Goal: Complete application form: Complete application form

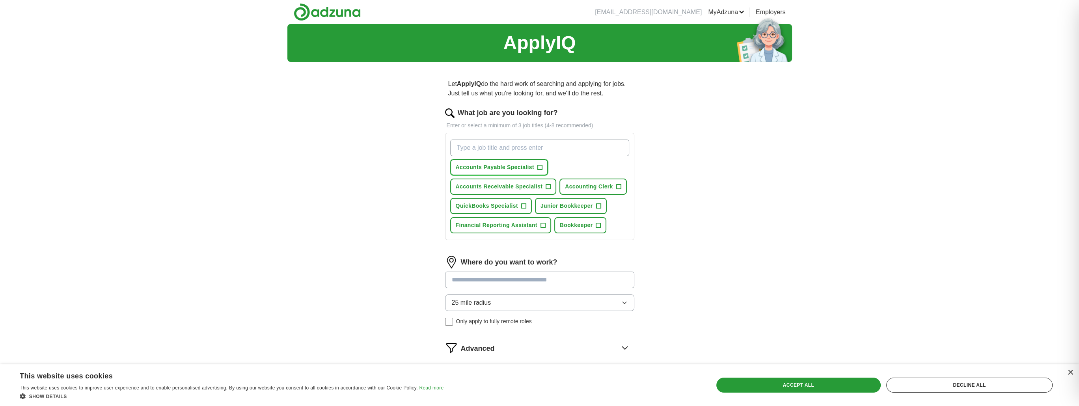
click at [540, 166] on span "+" at bounding box center [540, 167] width 5 height 6
click at [549, 187] on span "+" at bounding box center [548, 187] width 5 height 6
click at [616, 187] on span "+" at bounding box center [618, 187] width 5 height 6
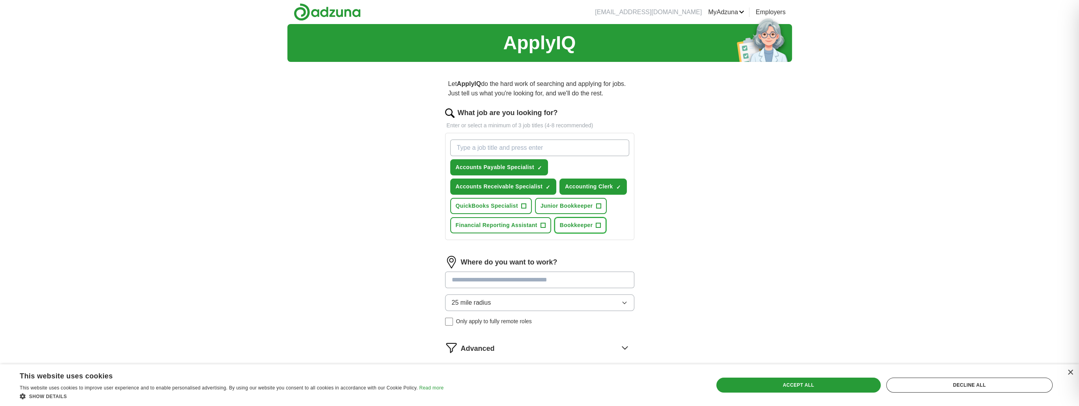
click at [598, 225] on span "+" at bounding box center [598, 225] width 5 height 6
click at [536, 148] on input "What job are you looking for?" at bounding box center [539, 148] width 179 height 17
type input "staff accountant"
click at [536, 135] on div "staff accountant ✓ × Accounts Payable Specialist ✓ × Accounts Receivable Specia…" at bounding box center [539, 186] width 189 height 107
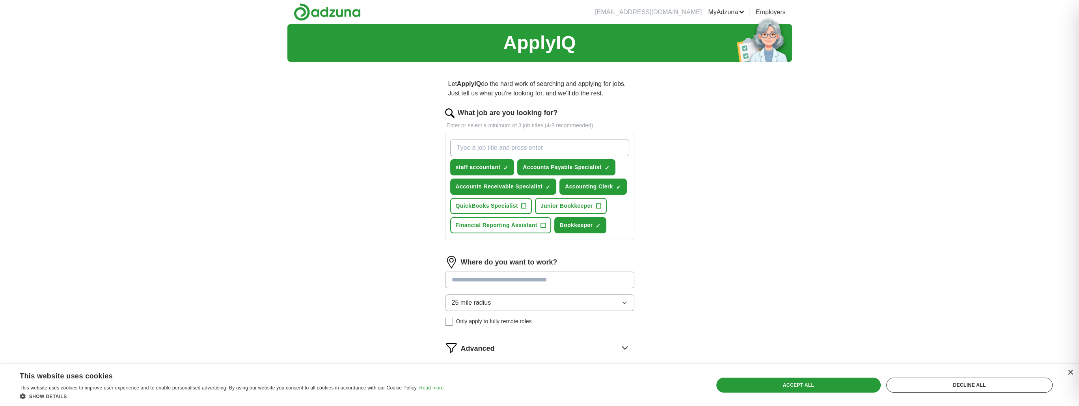
click at [587, 143] on input "What job are you looking for?" at bounding box center [539, 148] width 179 height 17
type input "accounts receivable clerk"
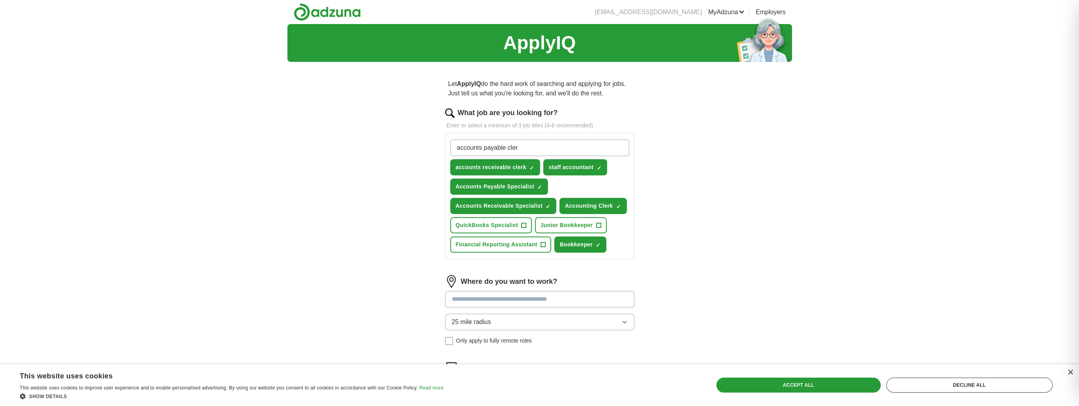
type input "accounts payable clerk"
click at [527, 146] on input "What job are you looking for?" at bounding box center [539, 148] width 179 height 17
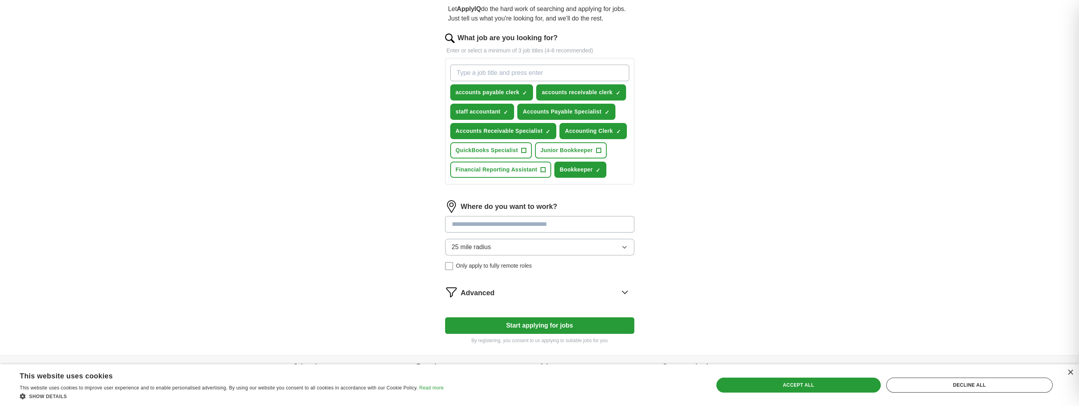
scroll to position [79, 0]
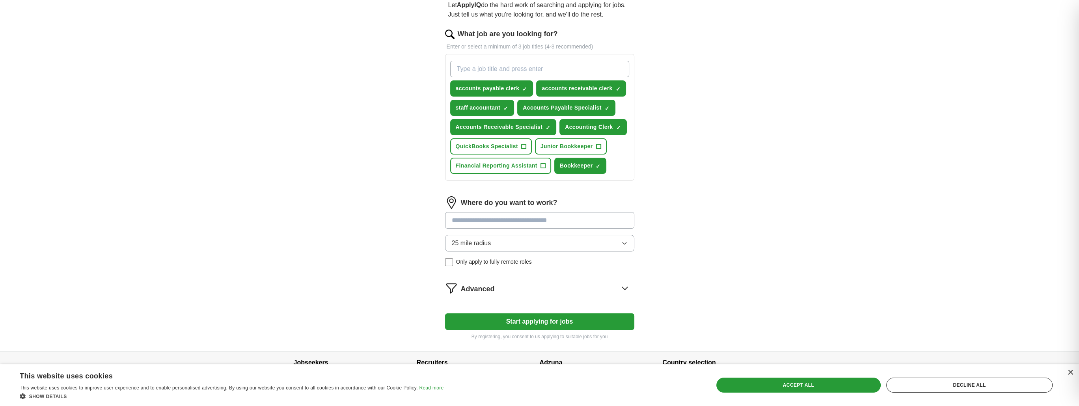
click at [520, 225] on input at bounding box center [539, 220] width 189 height 17
type input "**********"
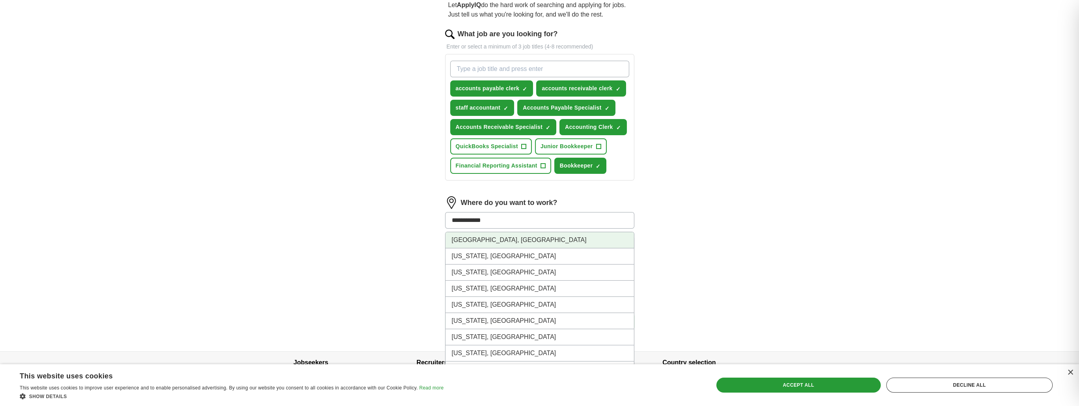
click at [508, 239] on li "[GEOGRAPHIC_DATA], [GEOGRAPHIC_DATA]" at bounding box center [540, 240] width 189 height 16
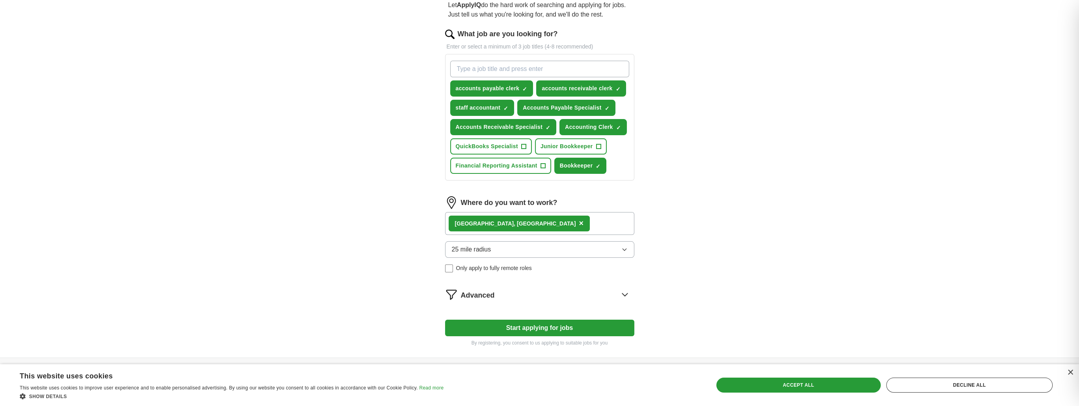
click at [381, 234] on div "ApplyIQ Let ApplyIQ do the hard work of searching and applying for jobs. Just t…" at bounding box center [540, 151] width 505 height 413
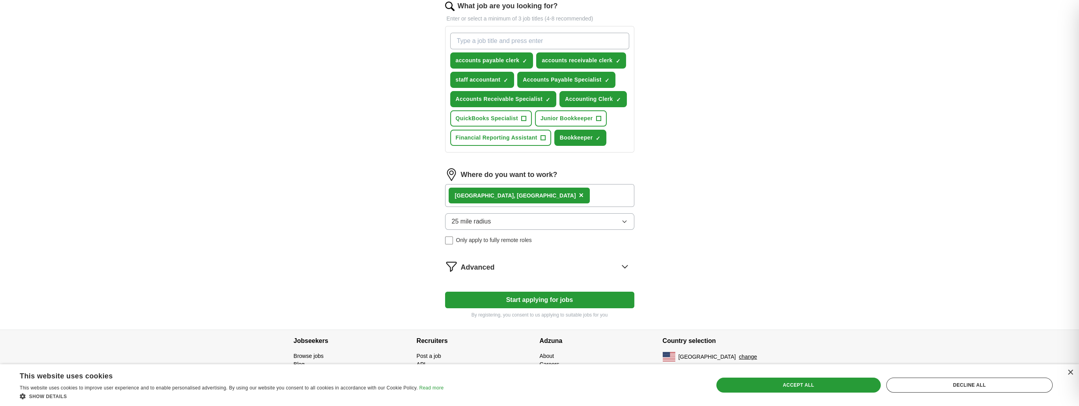
scroll to position [107, 0]
click at [480, 217] on span "25 mile radius" at bounding box center [471, 221] width 39 height 9
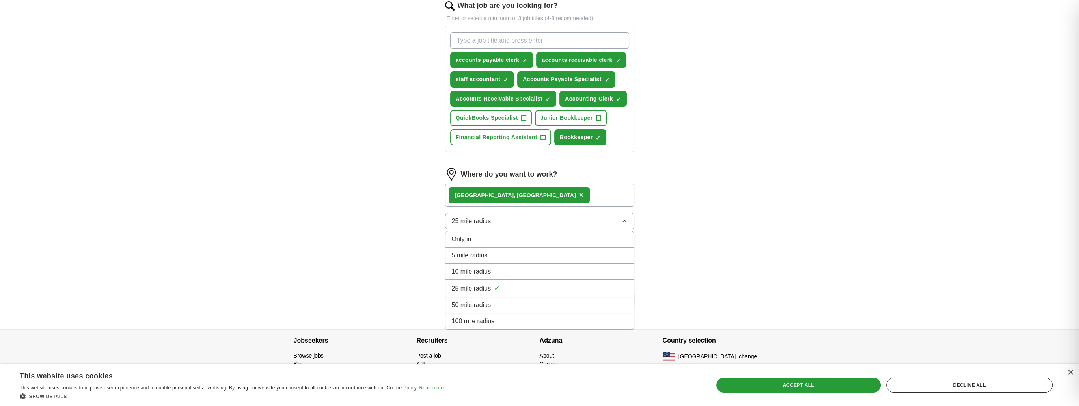
click at [480, 217] on span "25 mile radius" at bounding box center [471, 221] width 39 height 9
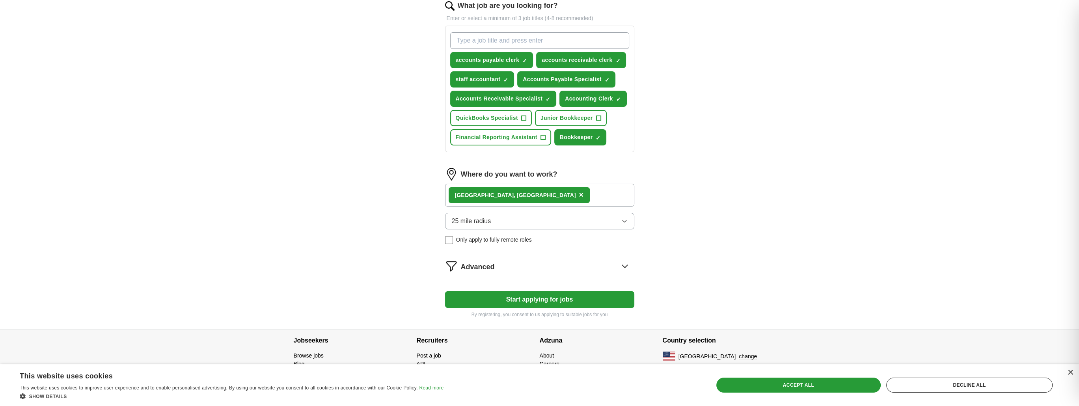
click at [506, 260] on div "Advanced" at bounding box center [548, 266] width 174 height 13
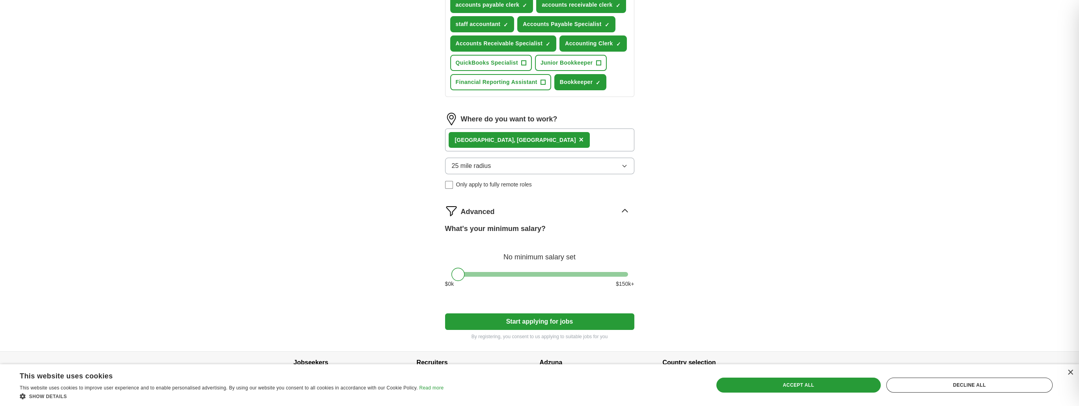
scroll to position [185, 0]
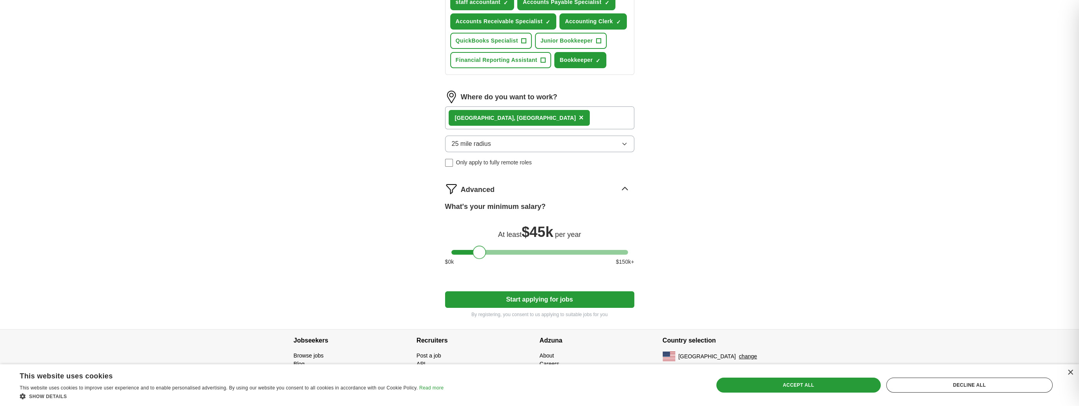
drag, startPoint x: 462, startPoint y: 247, endPoint x: 484, endPoint y: 248, distance: 22.1
click at [484, 248] on div at bounding box center [479, 252] width 13 height 13
drag, startPoint x: 484, startPoint y: 248, endPoint x: 465, endPoint y: 248, distance: 19.3
click at [465, 248] on div at bounding box center [460, 252] width 13 height 13
click at [555, 296] on button "Start applying for jobs" at bounding box center [539, 299] width 189 height 17
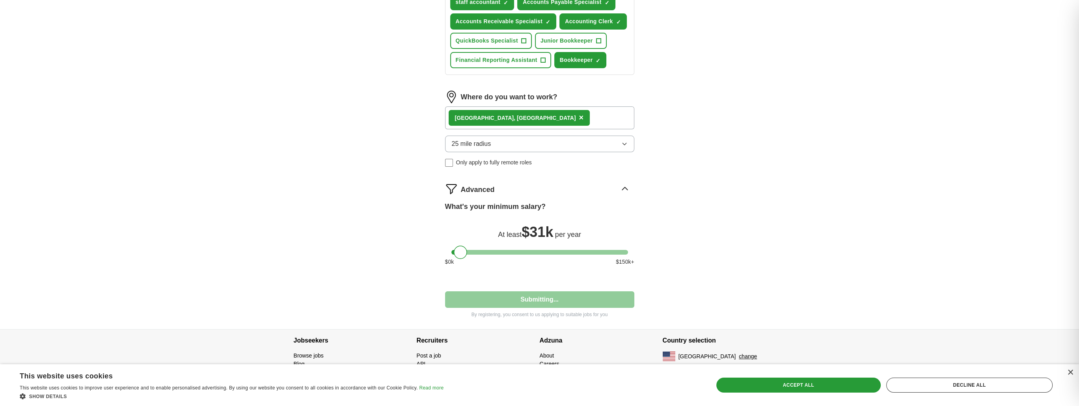
select select "**"
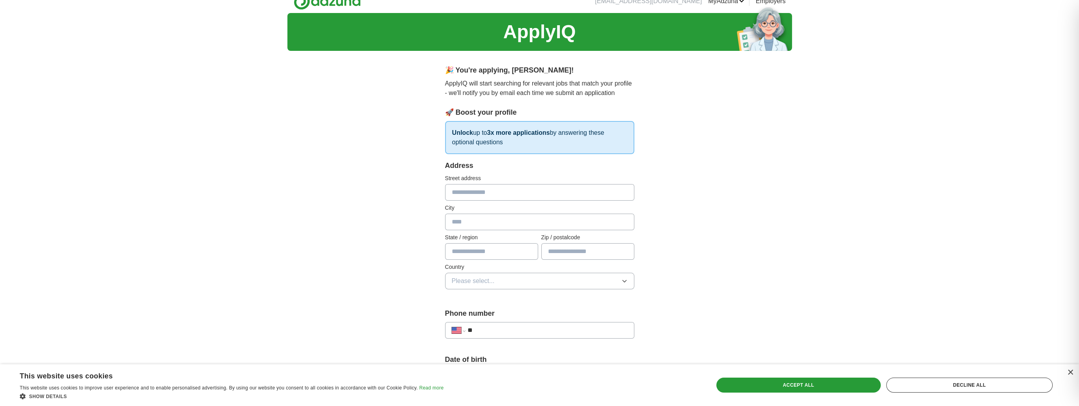
scroll to position [0, 0]
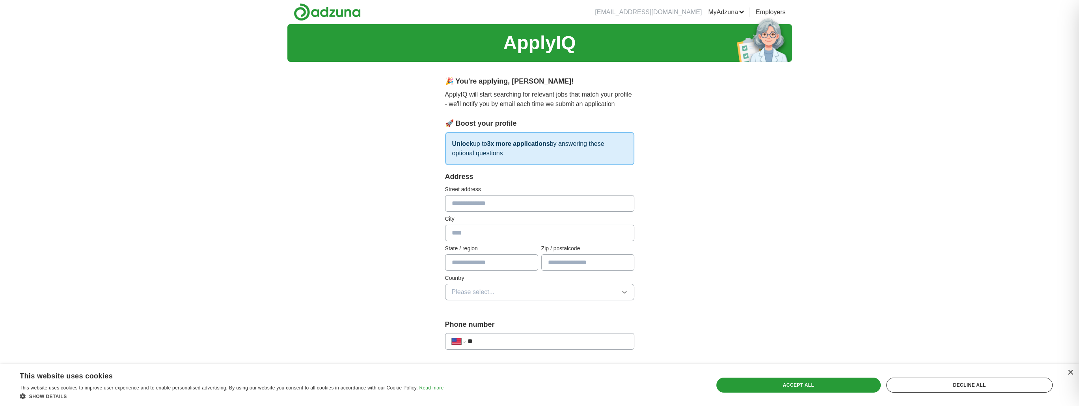
click at [512, 205] on input "text" at bounding box center [539, 203] width 189 height 17
type input "**********"
type input "*********"
type input "**"
type input "*****"
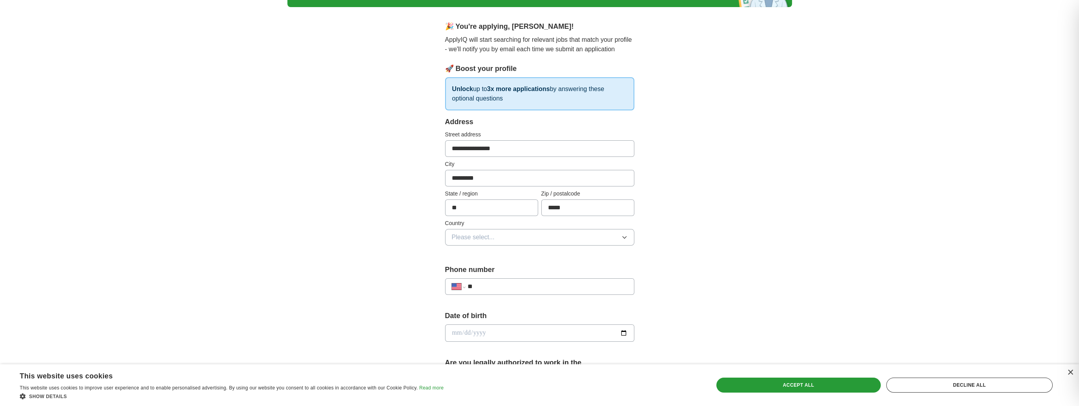
scroll to position [79, 0]
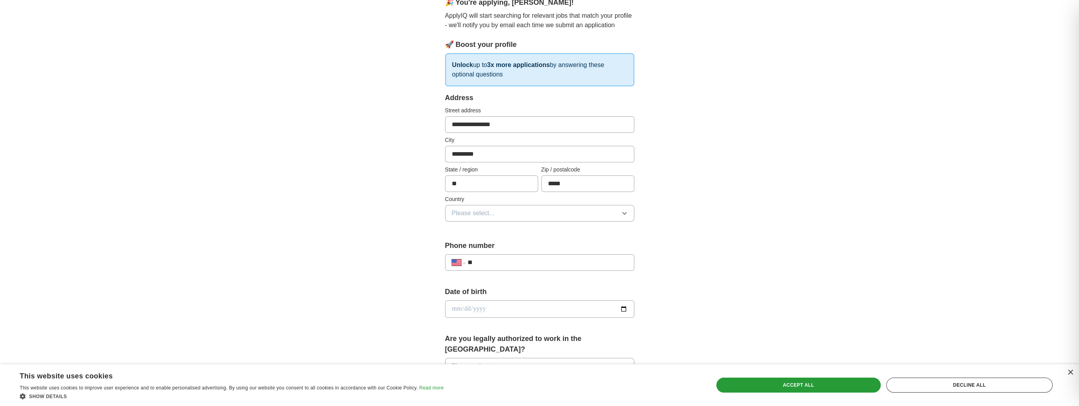
click at [483, 215] on span "Please select..." at bounding box center [473, 213] width 43 height 9
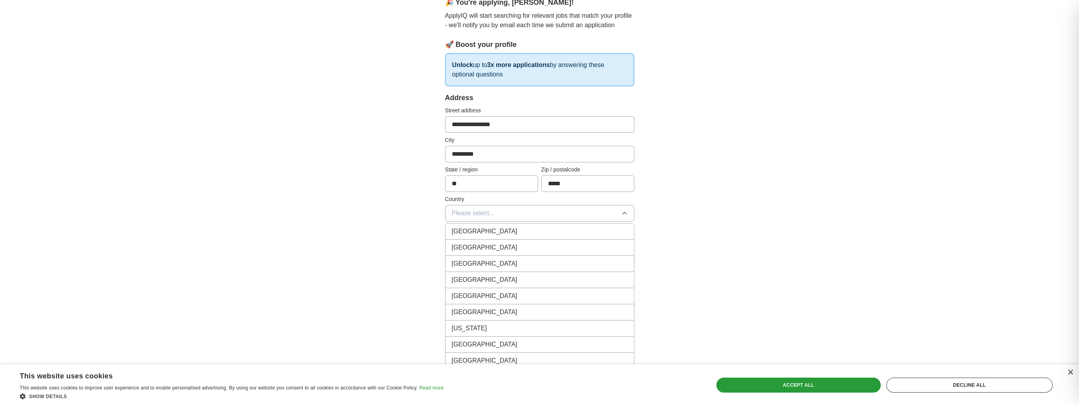
click at [482, 244] on span "[GEOGRAPHIC_DATA]" at bounding box center [485, 247] width 66 height 9
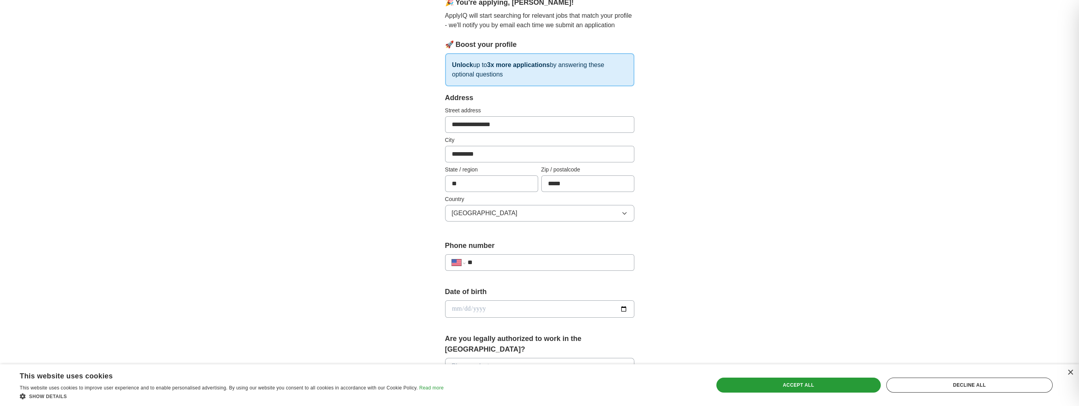
click at [476, 262] on input "**" at bounding box center [547, 262] width 160 height 9
click at [489, 261] on input "**" at bounding box center [547, 262] width 160 height 9
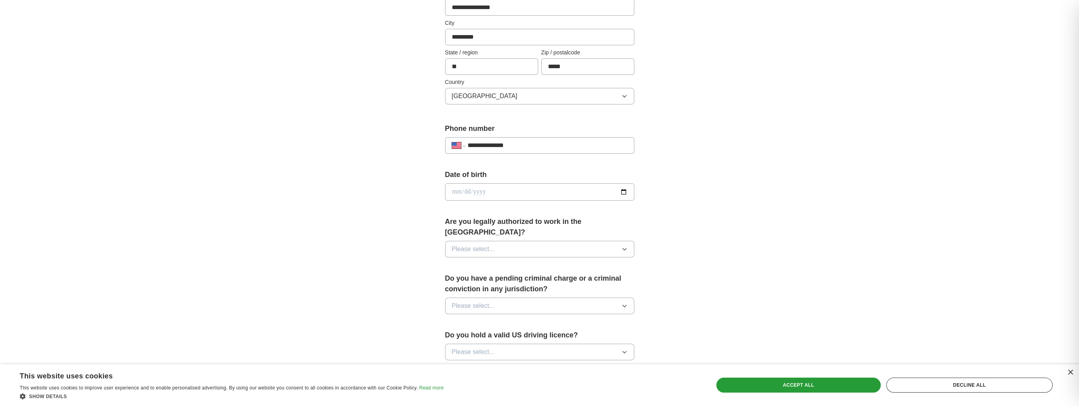
scroll to position [197, 0]
type input "**********"
click at [478, 192] on input "date" at bounding box center [539, 190] width 189 height 17
click at [452, 187] on input "date" at bounding box center [539, 190] width 189 height 17
type input "**********"
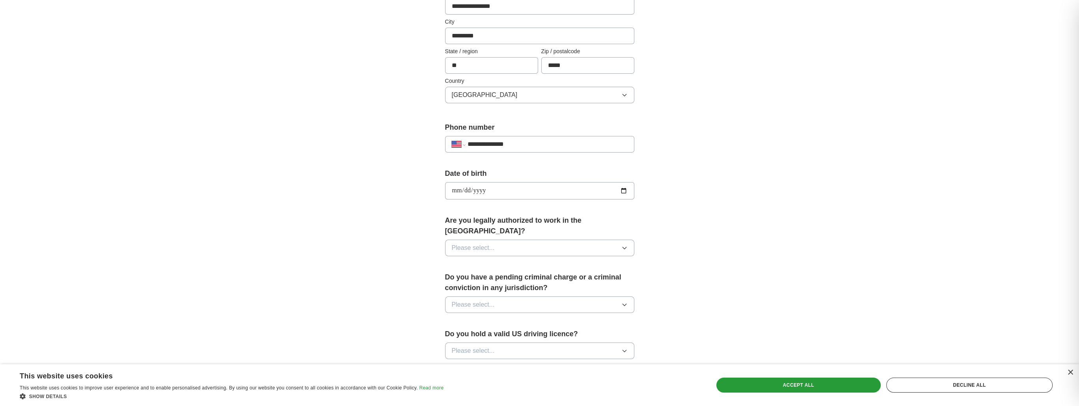
click at [509, 240] on button "Please select..." at bounding box center [539, 248] width 189 height 17
click at [484, 261] on div "Yes" at bounding box center [540, 265] width 176 height 9
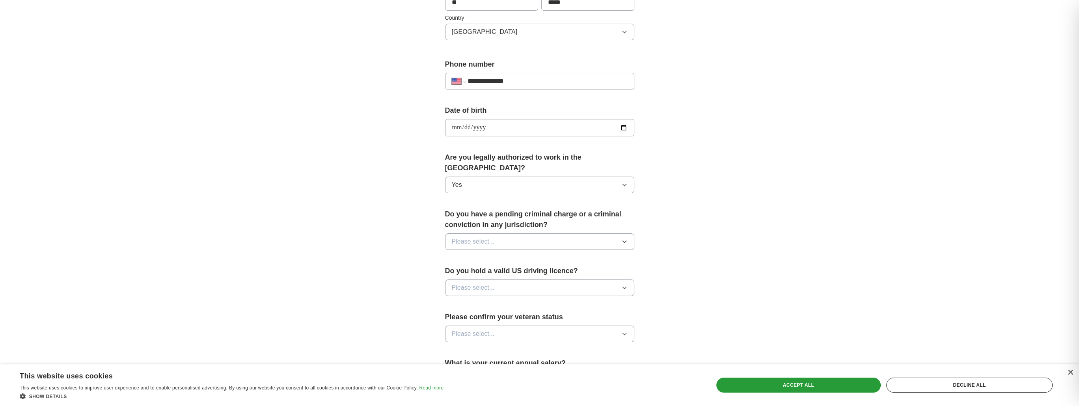
scroll to position [276, 0]
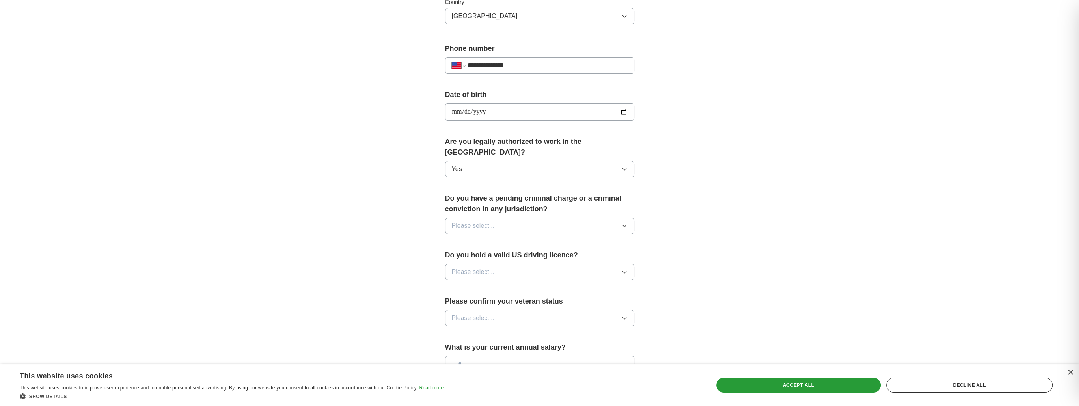
click at [514, 218] on button "Please select..." at bounding box center [539, 226] width 189 height 17
click at [489, 238] on li "Yes" at bounding box center [540, 244] width 189 height 16
click at [476, 267] on span "Please select..." at bounding box center [473, 271] width 43 height 9
click at [473, 286] on div "Yes" at bounding box center [540, 290] width 176 height 9
click at [474, 314] on span "Please select..." at bounding box center [473, 318] width 43 height 9
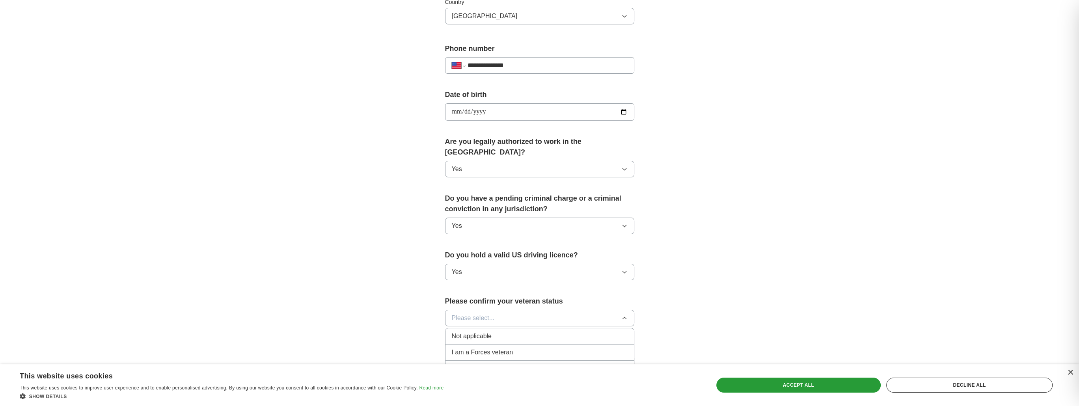
click at [472, 332] on span "Not applicable" at bounding box center [472, 336] width 40 height 9
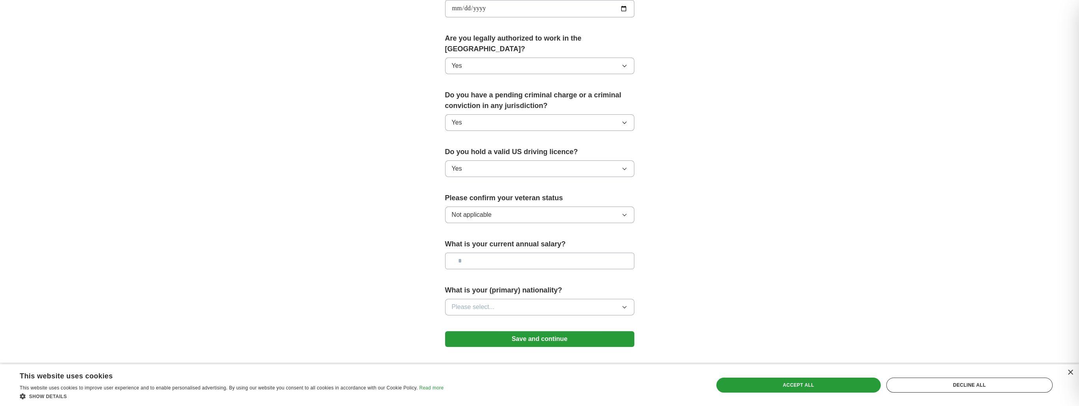
scroll to position [394, 0]
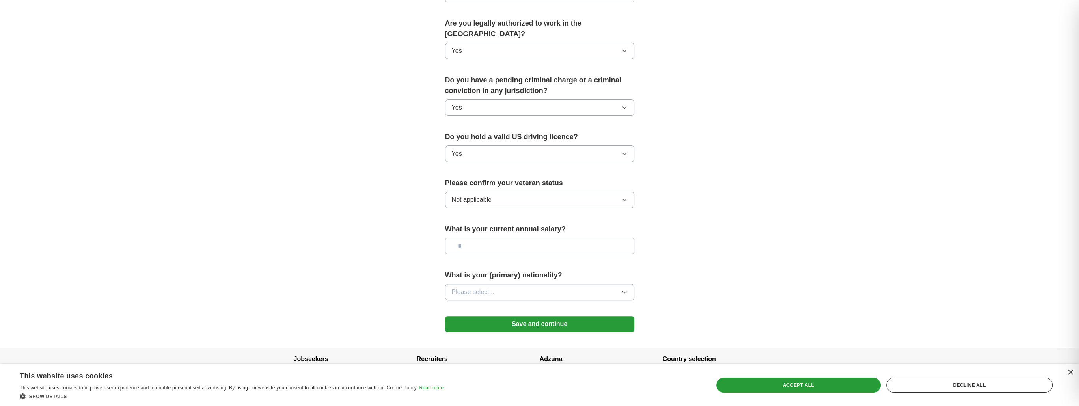
click at [489, 238] on input "text" at bounding box center [539, 246] width 189 height 17
type input "**"
click at [494, 288] on span "Please select..." at bounding box center [473, 292] width 43 height 9
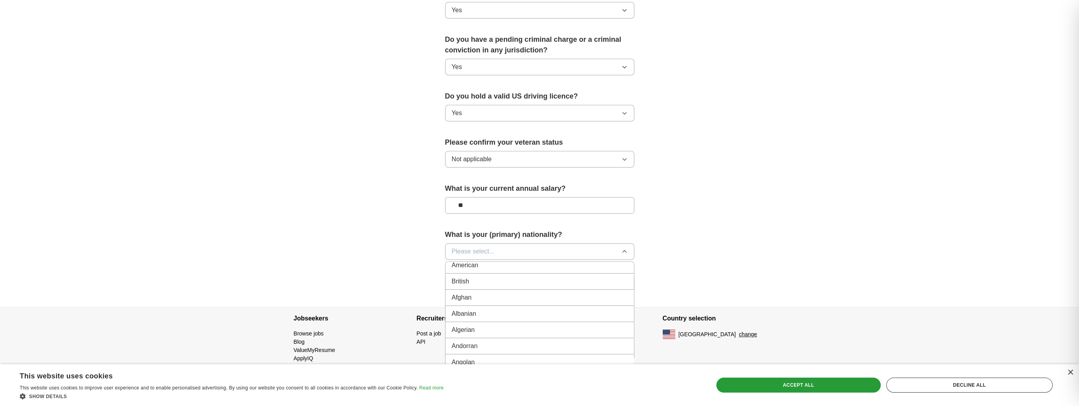
scroll to position [0, 0]
click at [504, 243] on button "Please select..." at bounding box center [539, 251] width 189 height 17
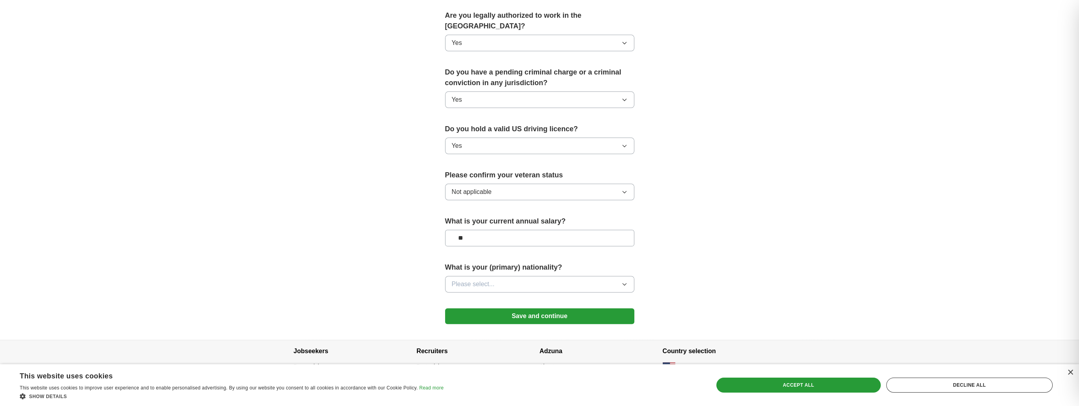
click at [469, 276] on button "Please select..." at bounding box center [539, 284] width 189 height 17
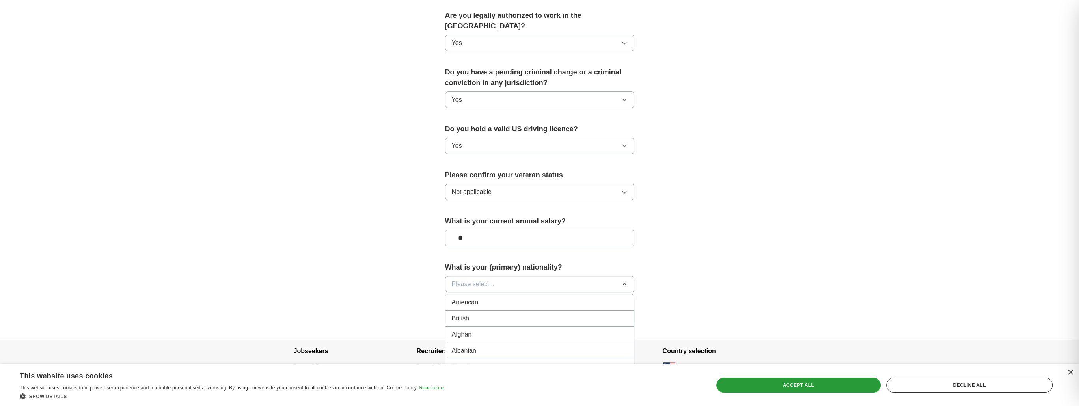
scroll to position [435, 0]
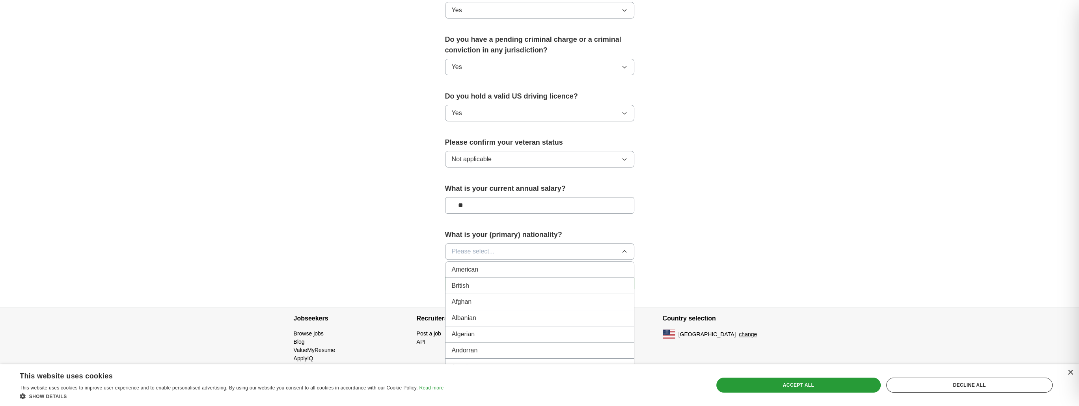
click at [492, 262] on li "American" at bounding box center [540, 270] width 189 height 16
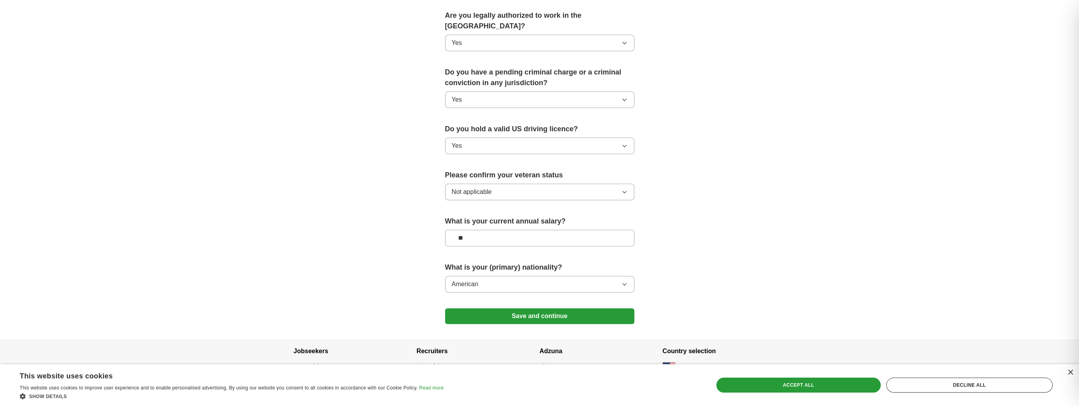
click at [501, 308] on button "Save and continue" at bounding box center [539, 316] width 189 height 16
